Goal: Transaction & Acquisition: Obtain resource

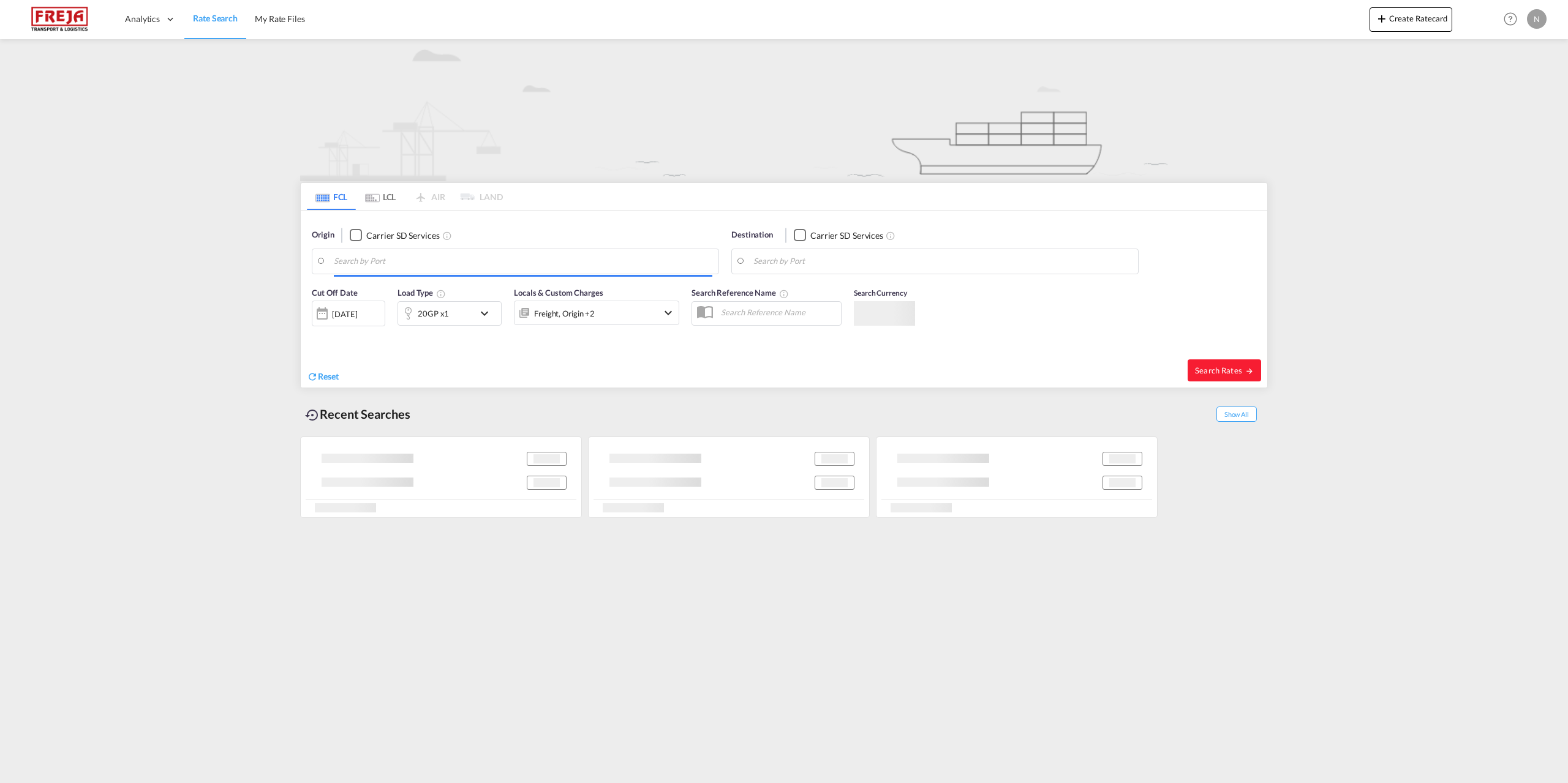
type input "[GEOGRAPHIC_DATA] ([GEOGRAPHIC_DATA]), DKCPH"
type input "Alexandria ([GEOGRAPHIC_DATA]), EGALY"
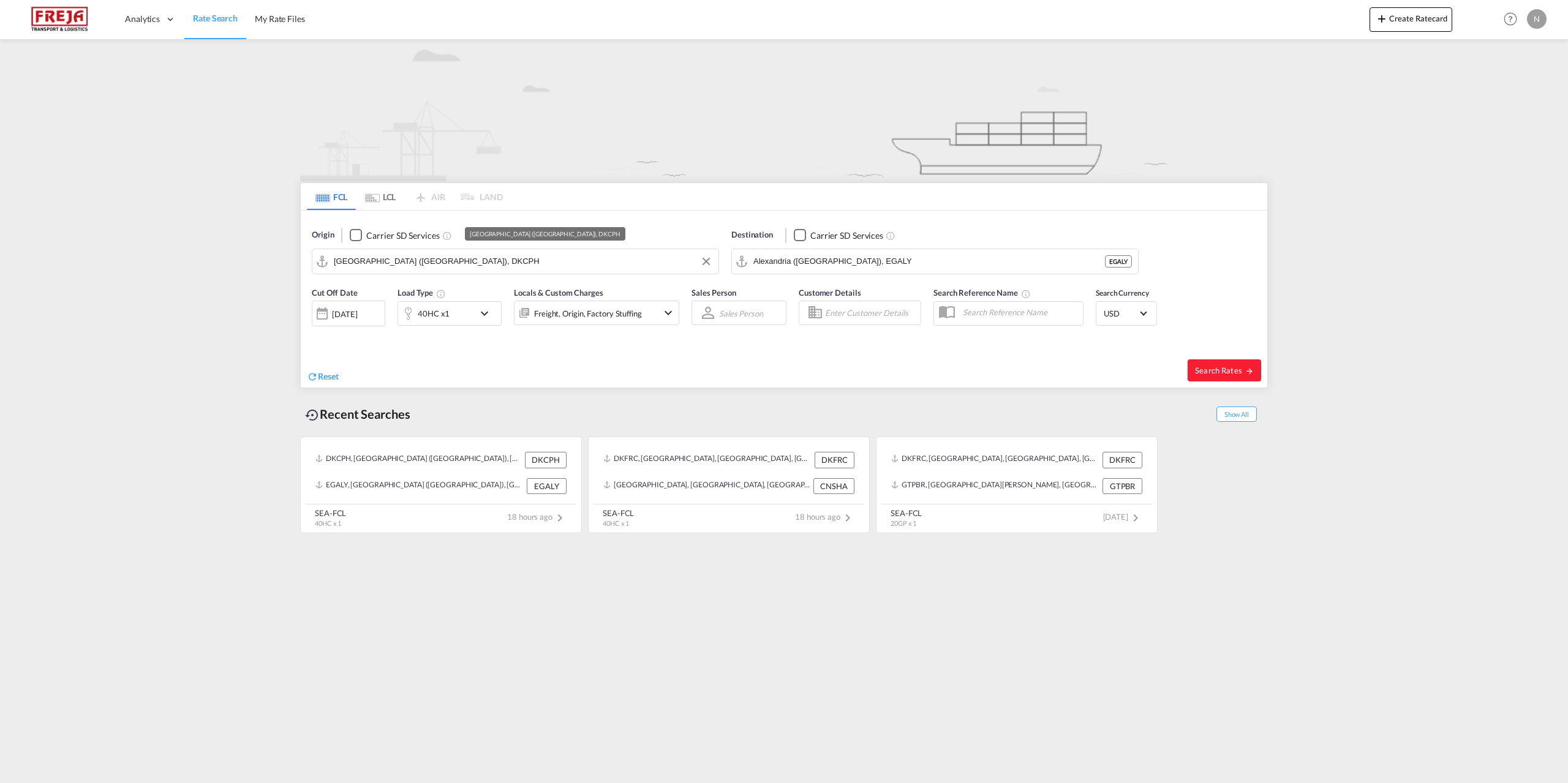
click at [588, 268] on input "[GEOGRAPHIC_DATA] ([GEOGRAPHIC_DATA]), DKCPH" at bounding box center [523, 262] width 379 height 19
click at [495, 283] on div "Aarhus [GEOGRAPHIC_DATA] DKAAR" at bounding box center [428, 295] width 233 height 36
type input "[GEOGRAPHIC_DATA], [GEOGRAPHIC_DATA]"
click at [881, 248] on div "Destination Carrier SD Services [GEOGRAPHIC_DATA] ([GEOGRAPHIC_DATA]), EGALY" at bounding box center [935, 252] width 407 height 45
click at [888, 251] on md-autocomplete "Alexandria ([GEOGRAPHIC_DATA]), EGALY" at bounding box center [942, 261] width 379 height 21
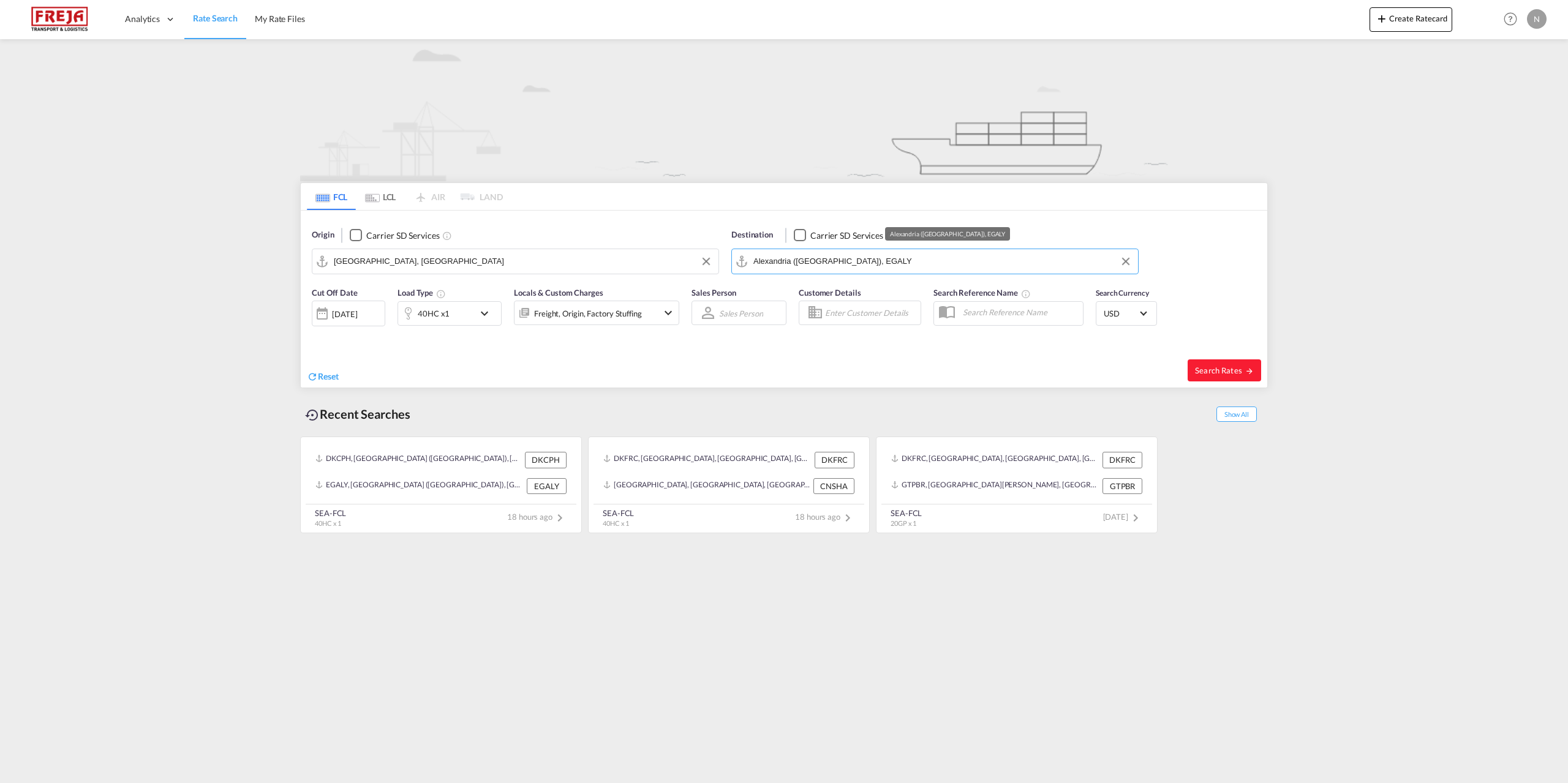
click at [890, 255] on input "Alexandria ([GEOGRAPHIC_DATA]), EGALY" at bounding box center [942, 262] width 379 height 19
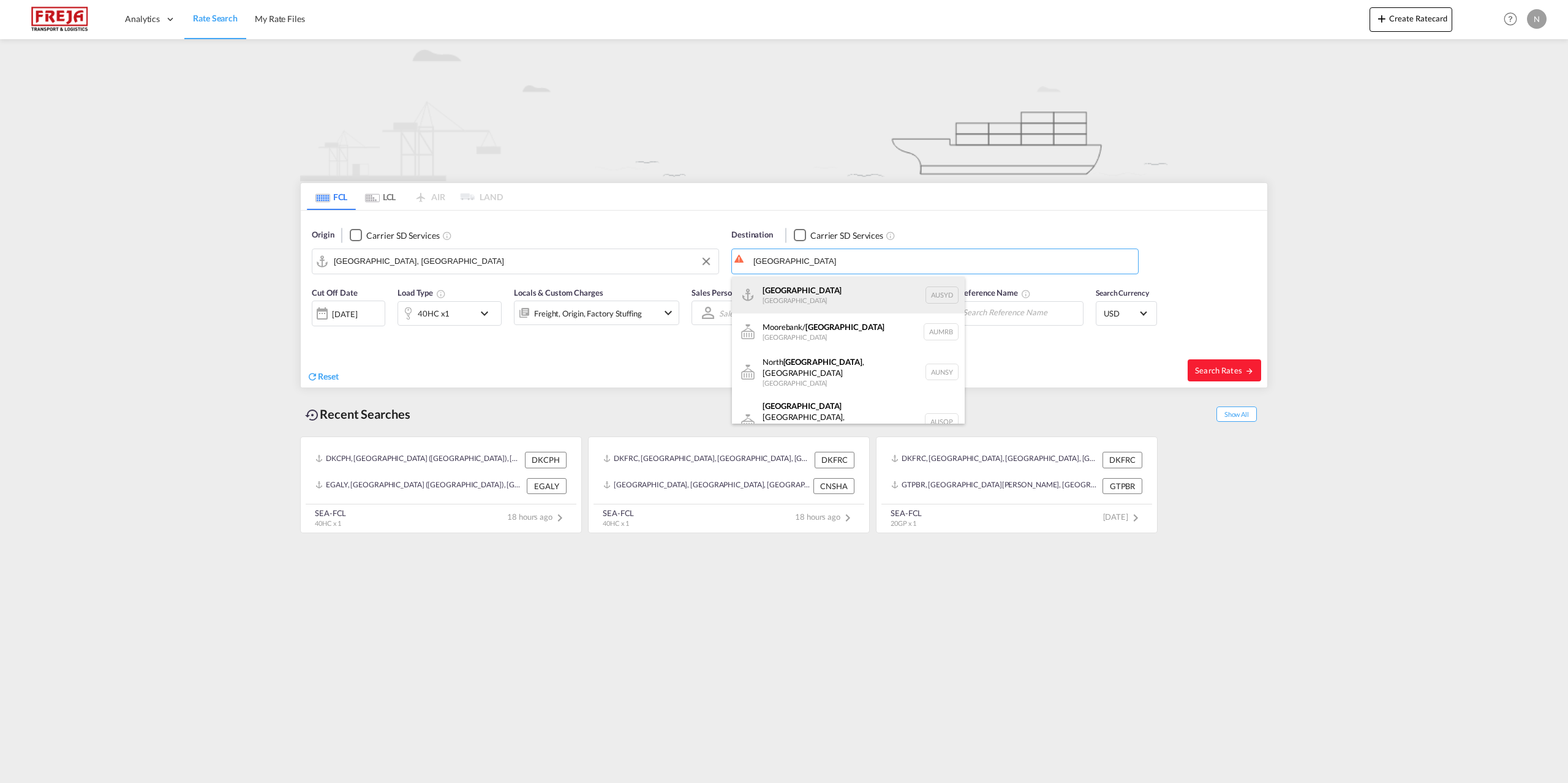
click at [845, 288] on div "[GEOGRAPHIC_DATA] [GEOGRAPHIC_DATA] AUSYD" at bounding box center [848, 295] width 233 height 36
type input "[GEOGRAPHIC_DATA], AUSYD"
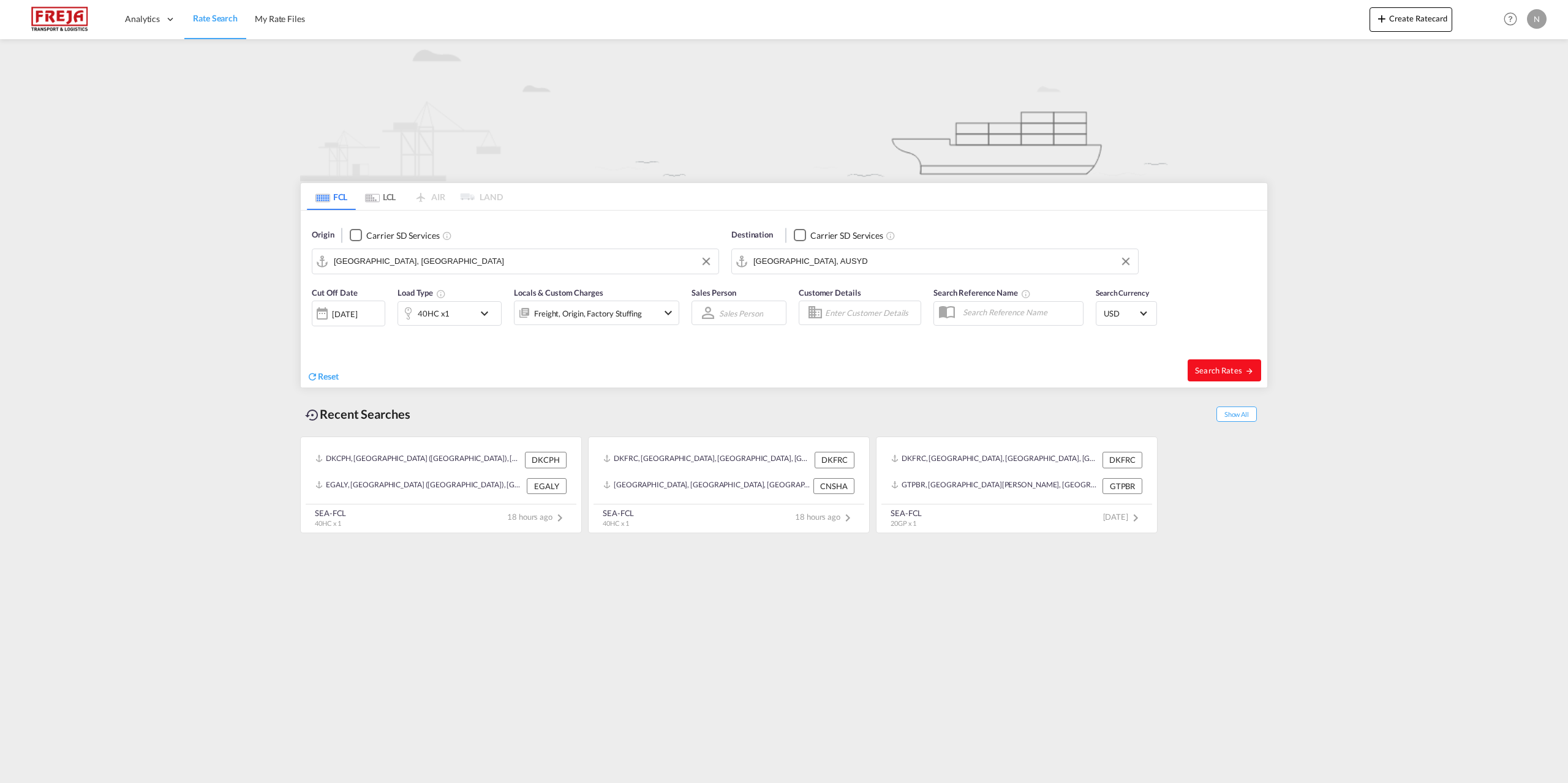
click at [1252, 372] on md-icon "icon-arrow-right" at bounding box center [1249, 370] width 8 height 8
type input "DKAAR to AUSYD / [DATE]"
